Goal: Transaction & Acquisition: Purchase product/service

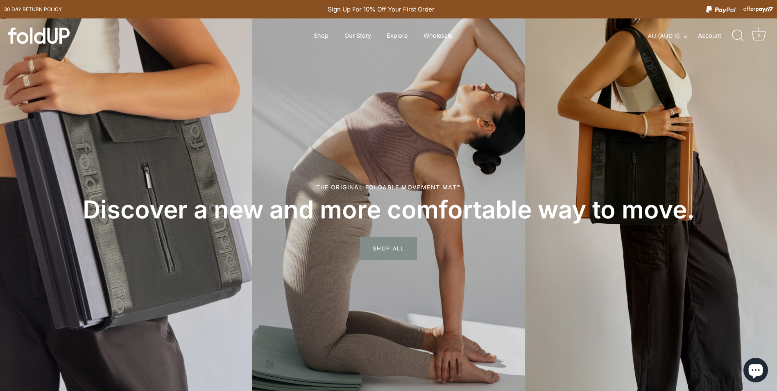
click at [320, 41] on link "Shop" at bounding box center [321, 36] width 29 height 16
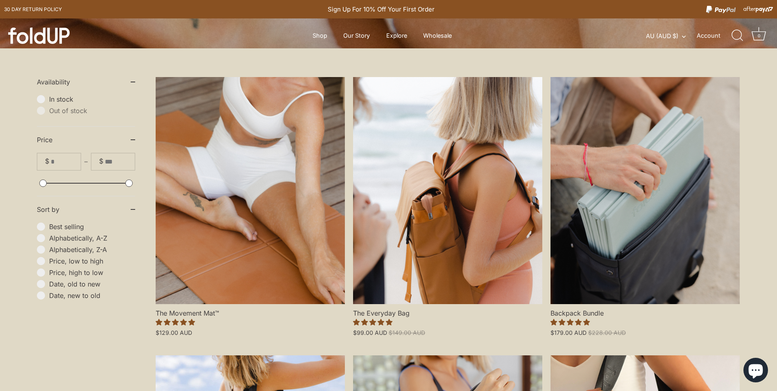
scroll to position [164, 0]
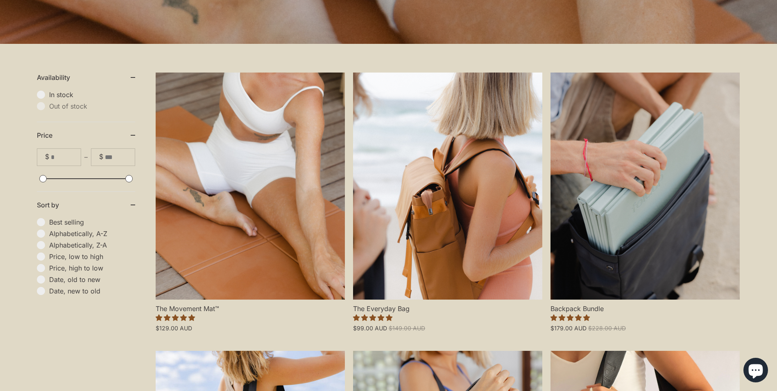
click at [493, 218] on link "The Everyday Bag" at bounding box center [447, 185] width 189 height 227
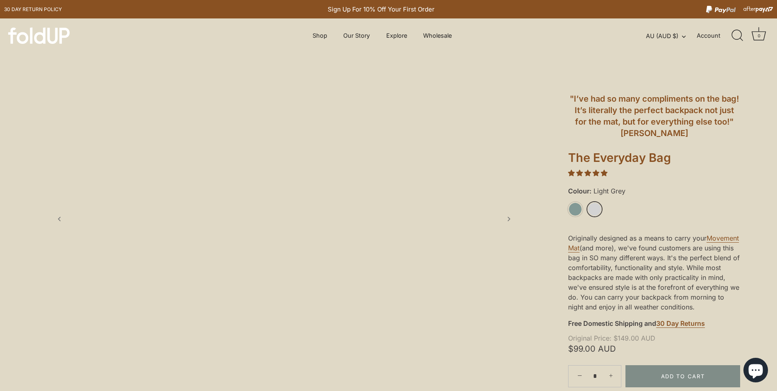
click at [597, 206] on link "Light Grey" at bounding box center [594, 209] width 14 height 14
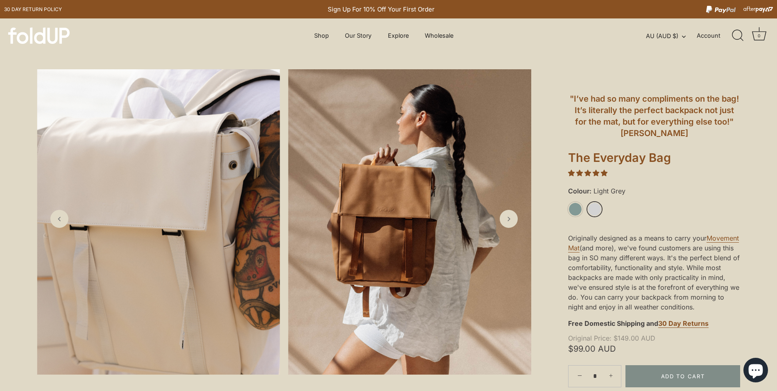
click at [503, 227] on img at bounding box center [409, 221] width 243 height 305
click at [510, 227] on link "Next slide" at bounding box center [509, 219] width 18 height 18
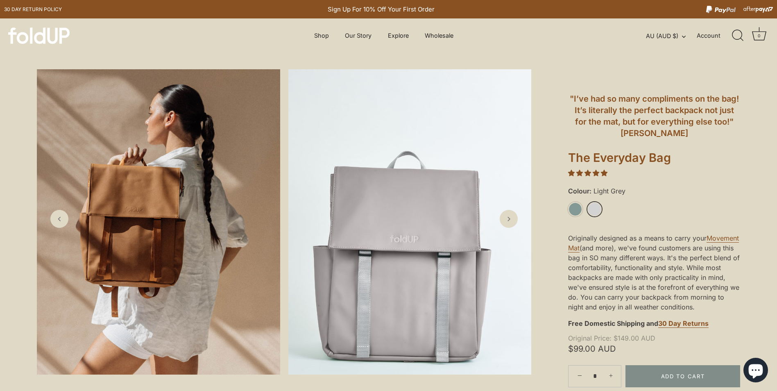
click at [510, 223] on icon "Next slide" at bounding box center [508, 219] width 8 height 8
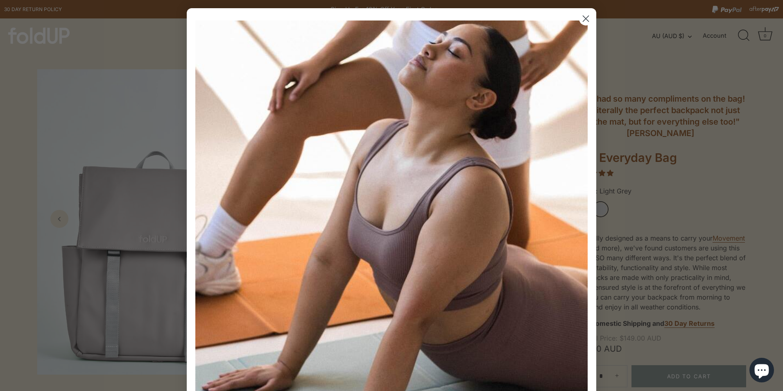
click at [588, 25] on circle "Close dialog" at bounding box center [586, 19] width 14 height 14
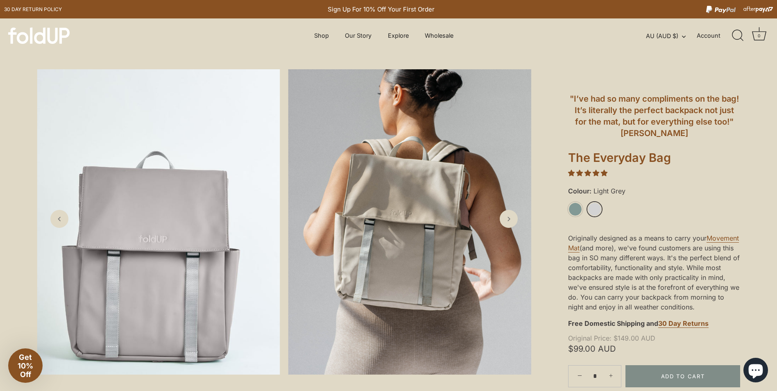
click at [507, 221] on icon "Next slide" at bounding box center [508, 219] width 8 height 8
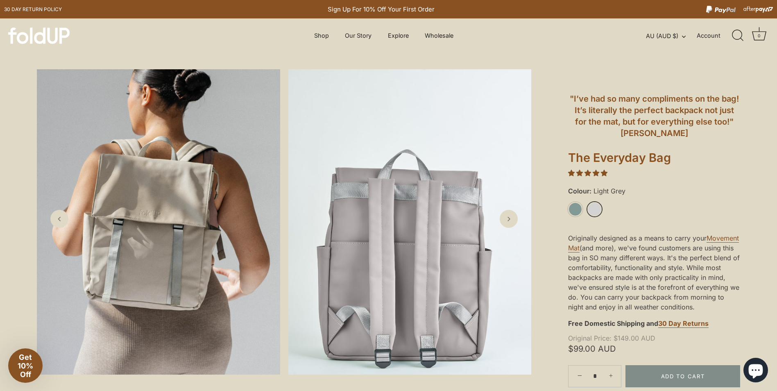
click at [507, 222] on icon "Next slide" at bounding box center [508, 219] width 8 height 8
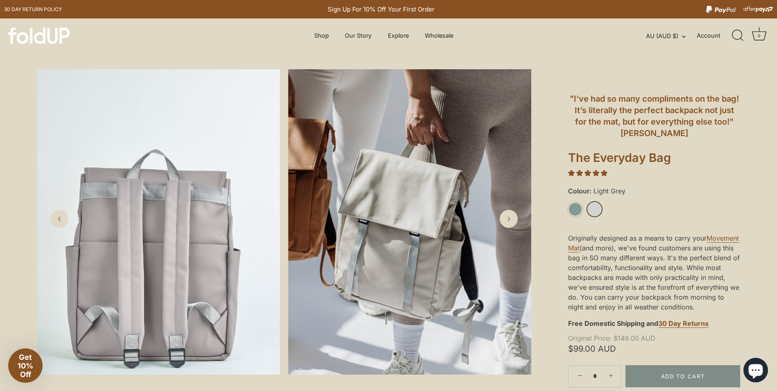
click at [507, 222] on icon "Next slide" at bounding box center [508, 219] width 8 height 8
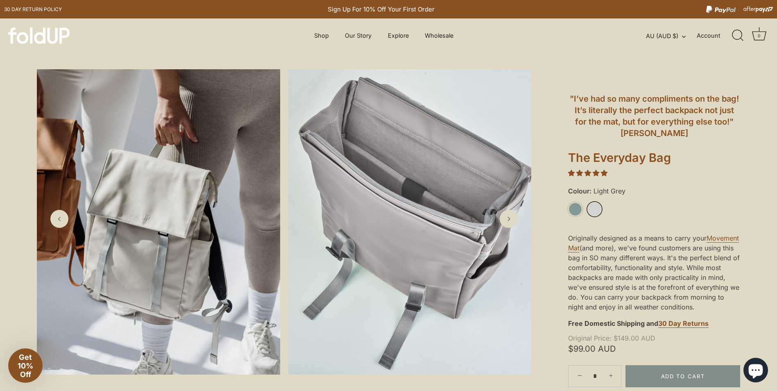
click at [507, 222] on icon "Next slide" at bounding box center [508, 219] width 8 height 8
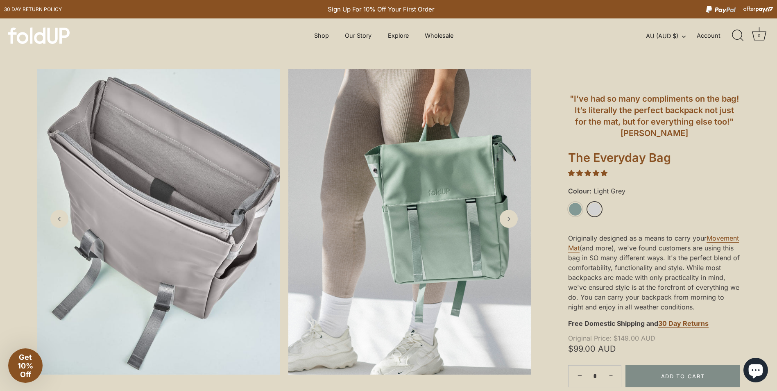
click at [324, 36] on link "Shop" at bounding box center [321, 36] width 29 height 16
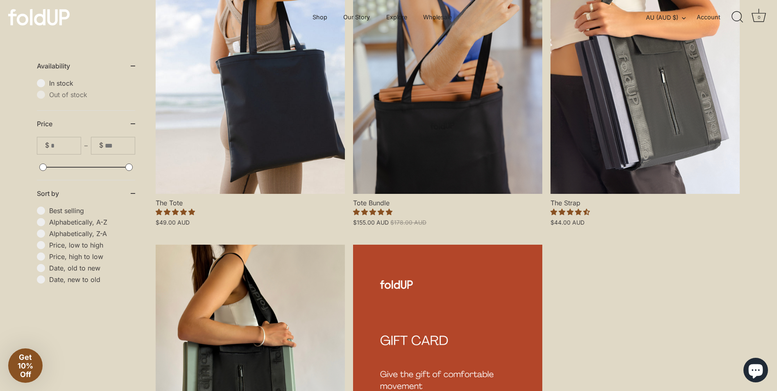
scroll to position [369, 0]
